Goal: Task Accomplishment & Management: Use online tool/utility

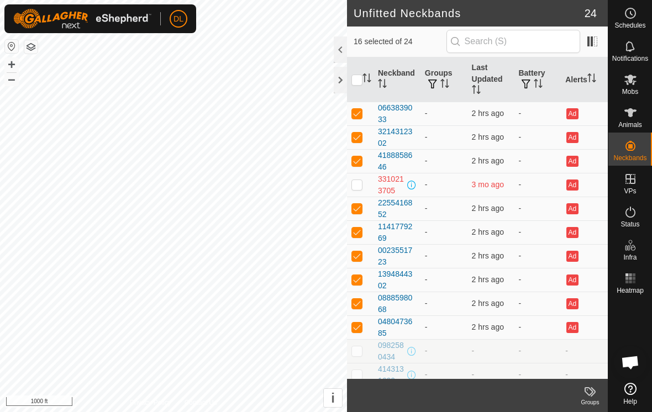
scroll to position [386, 0]
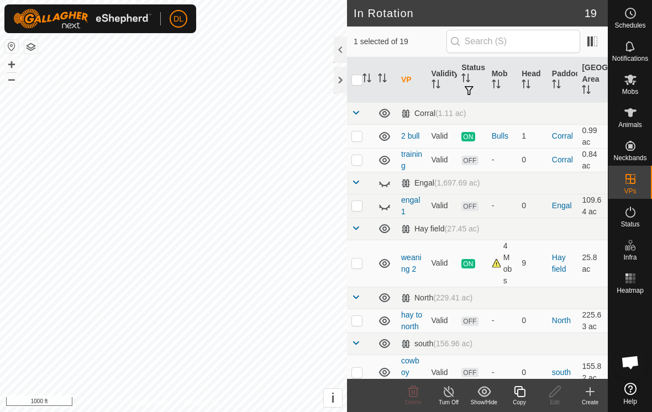
click at [522, 395] on icon at bounding box center [519, 391] width 14 height 13
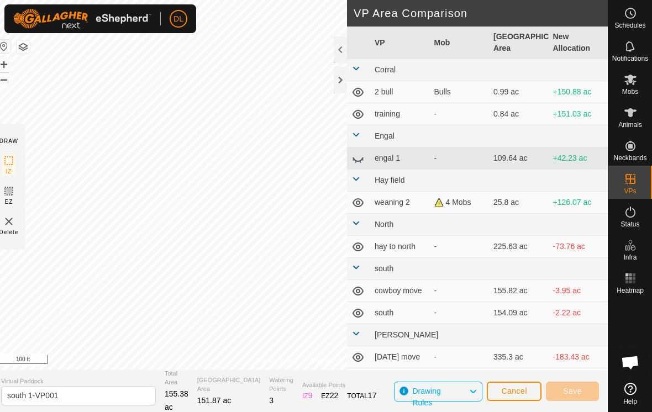
click at [347, 137] on div "Privacy Policy Contact Us creek Type: trough Capacity: 100L Water Level: 100% D…" at bounding box center [299, 206] width 615 height 412
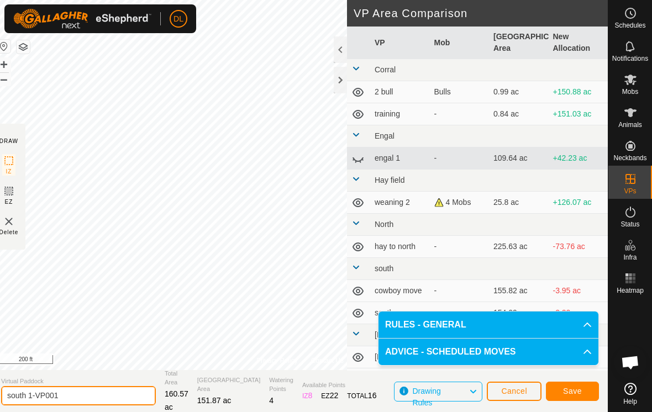
drag, startPoint x: 72, startPoint y: 395, endPoint x: 72, endPoint y: 434, distance: 38.1
click at [72, 395] on html "DL Schedules Notifications Mobs Animals Neckbands VPs Status Infra Heatmap Help…" at bounding box center [326, 206] width 652 height 412
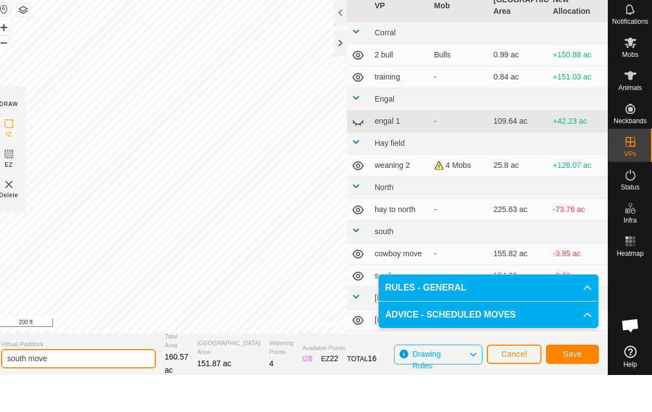
type input "south move"
click at [583, 382] on button "Save" at bounding box center [572, 391] width 53 height 19
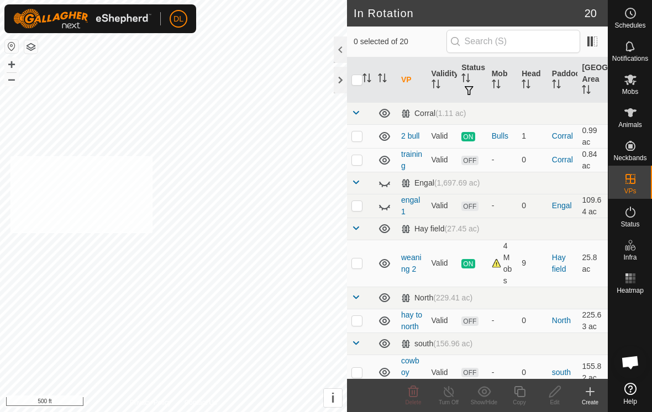
checkbox input "true"
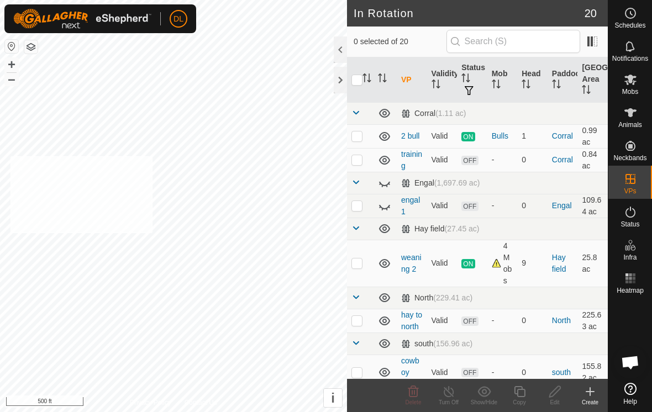
checkbox input "true"
click at [637, 121] on span "Animals" at bounding box center [630, 124] width 24 height 7
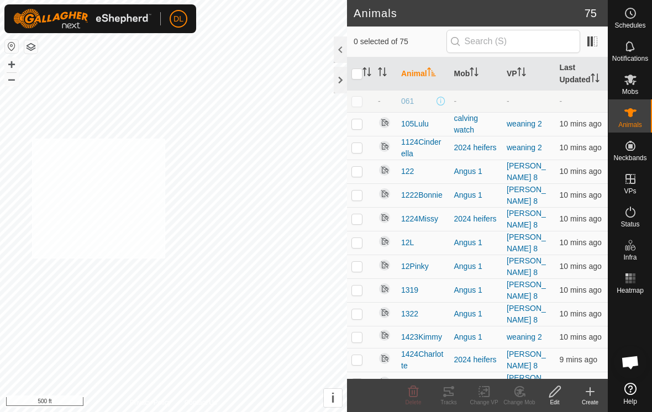
checkbox input "true"
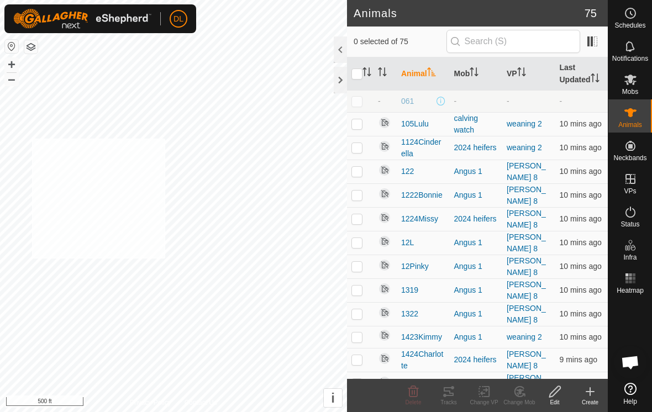
checkbox input "true"
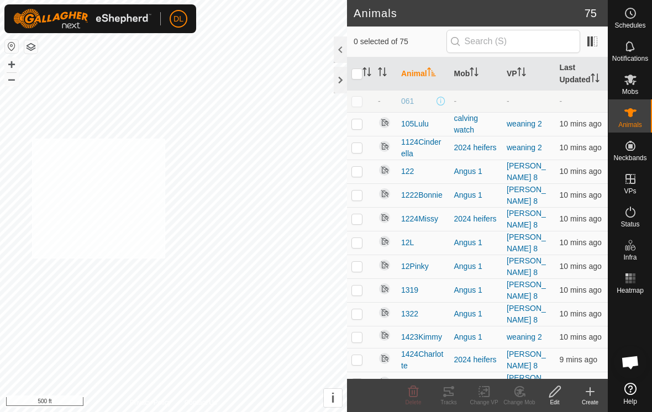
checkbox input "true"
click at [480, 398] on div "Change VP" at bounding box center [483, 402] width 35 height 8
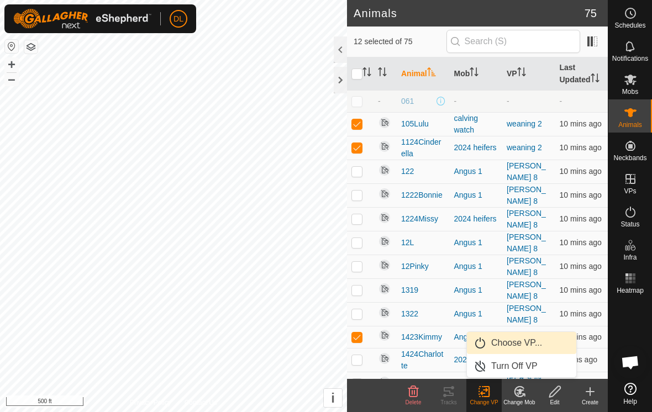
click at [499, 347] on link "Choose VP..." at bounding box center [521, 343] width 109 height 22
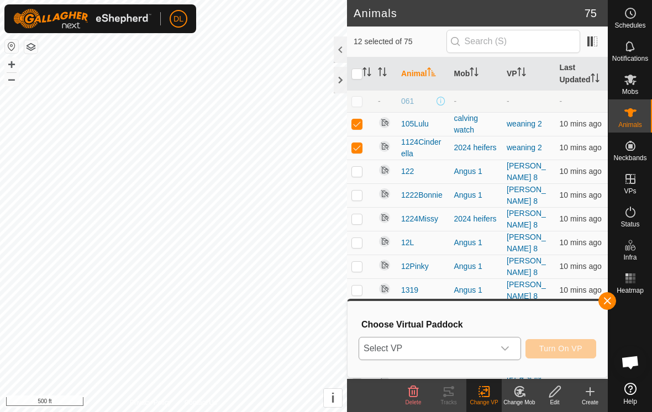
click at [484, 353] on span "Select VP" at bounding box center [426, 348] width 135 height 22
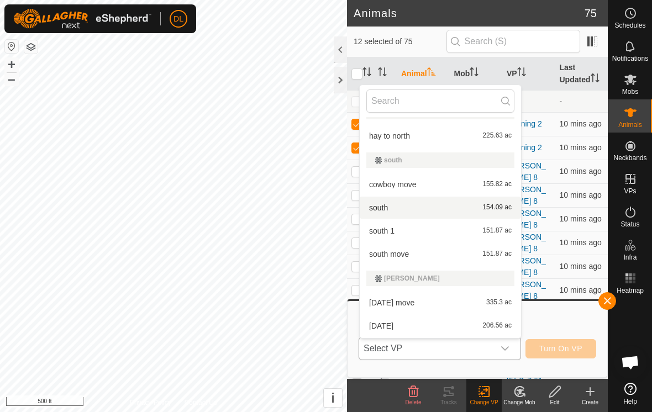
scroll to position [207, 0]
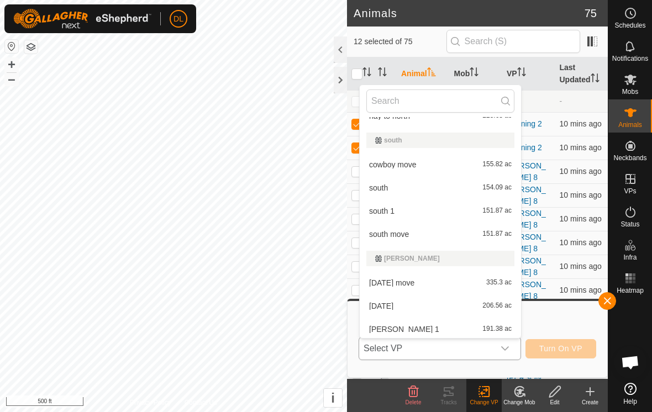
click at [394, 239] on li "south move 151.87 ac" at bounding box center [440, 234] width 161 height 22
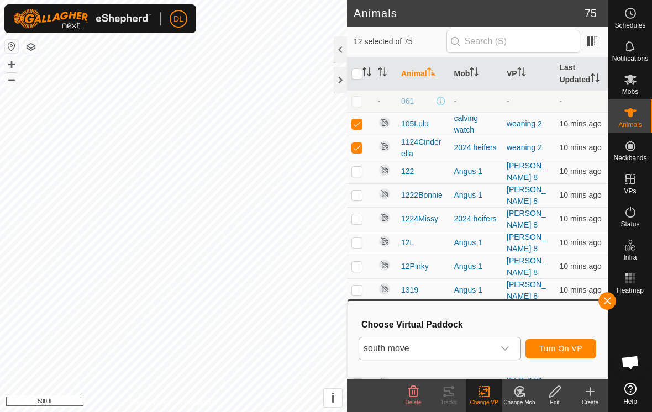
click at [554, 349] on span "Turn On VP" at bounding box center [560, 348] width 43 height 9
